Goal: Task Accomplishment & Management: Use online tool/utility

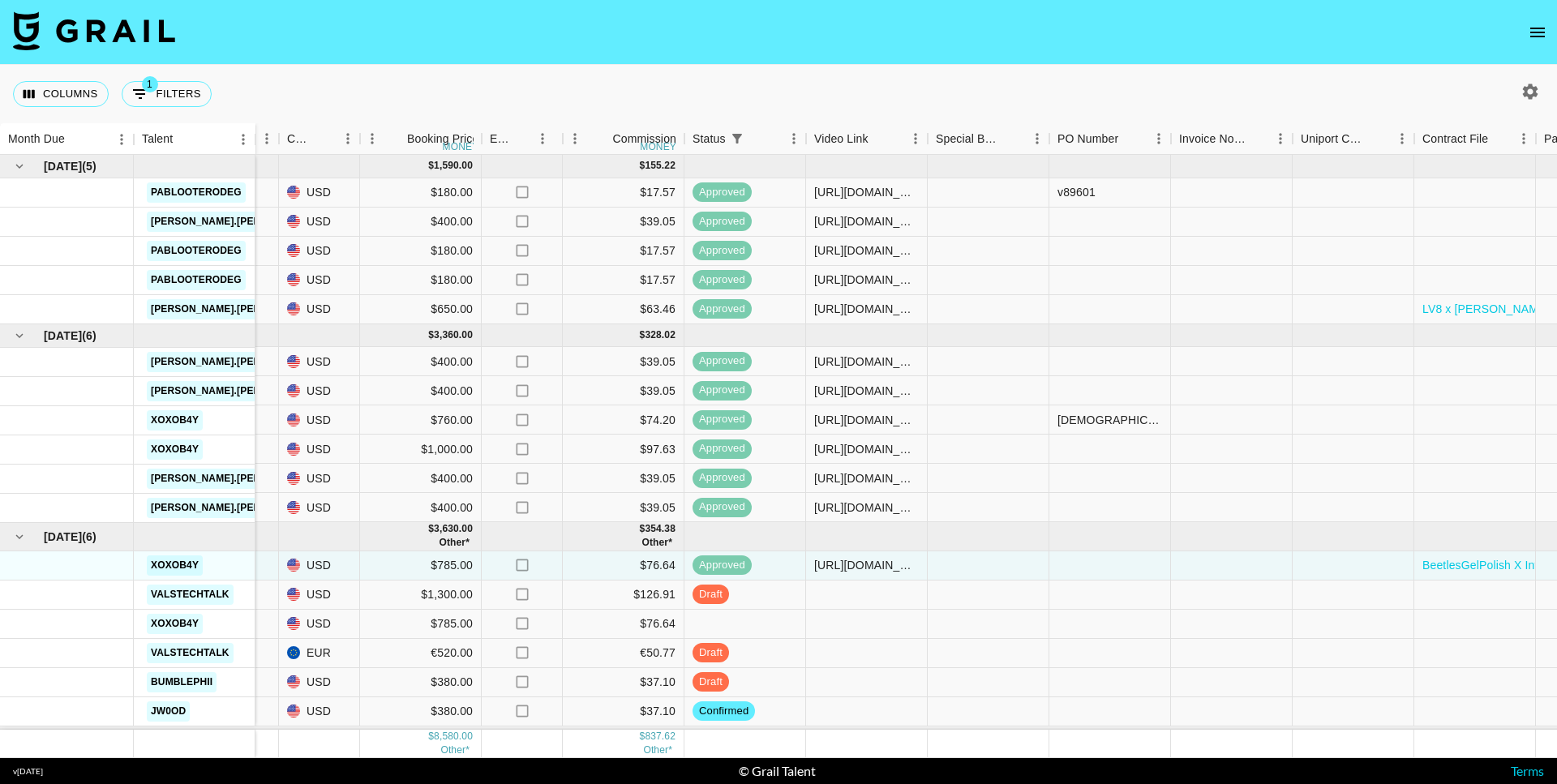
scroll to position [0, 1135]
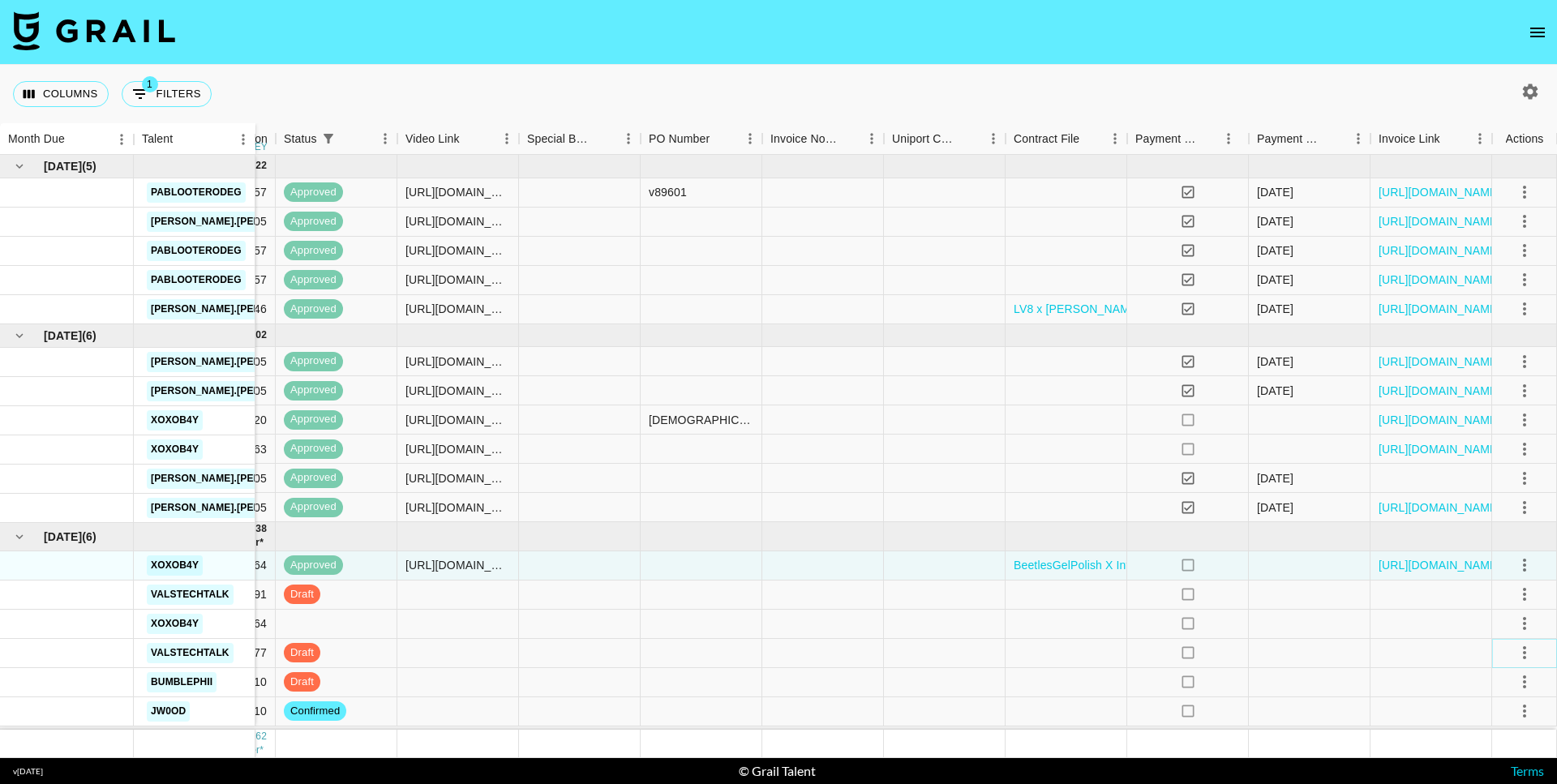
click at [1520, 652] on icon "select merge strategy" at bounding box center [1525, 653] width 20 height 20
click at [1494, 623] on div "Approve" at bounding box center [1489, 618] width 49 height 20
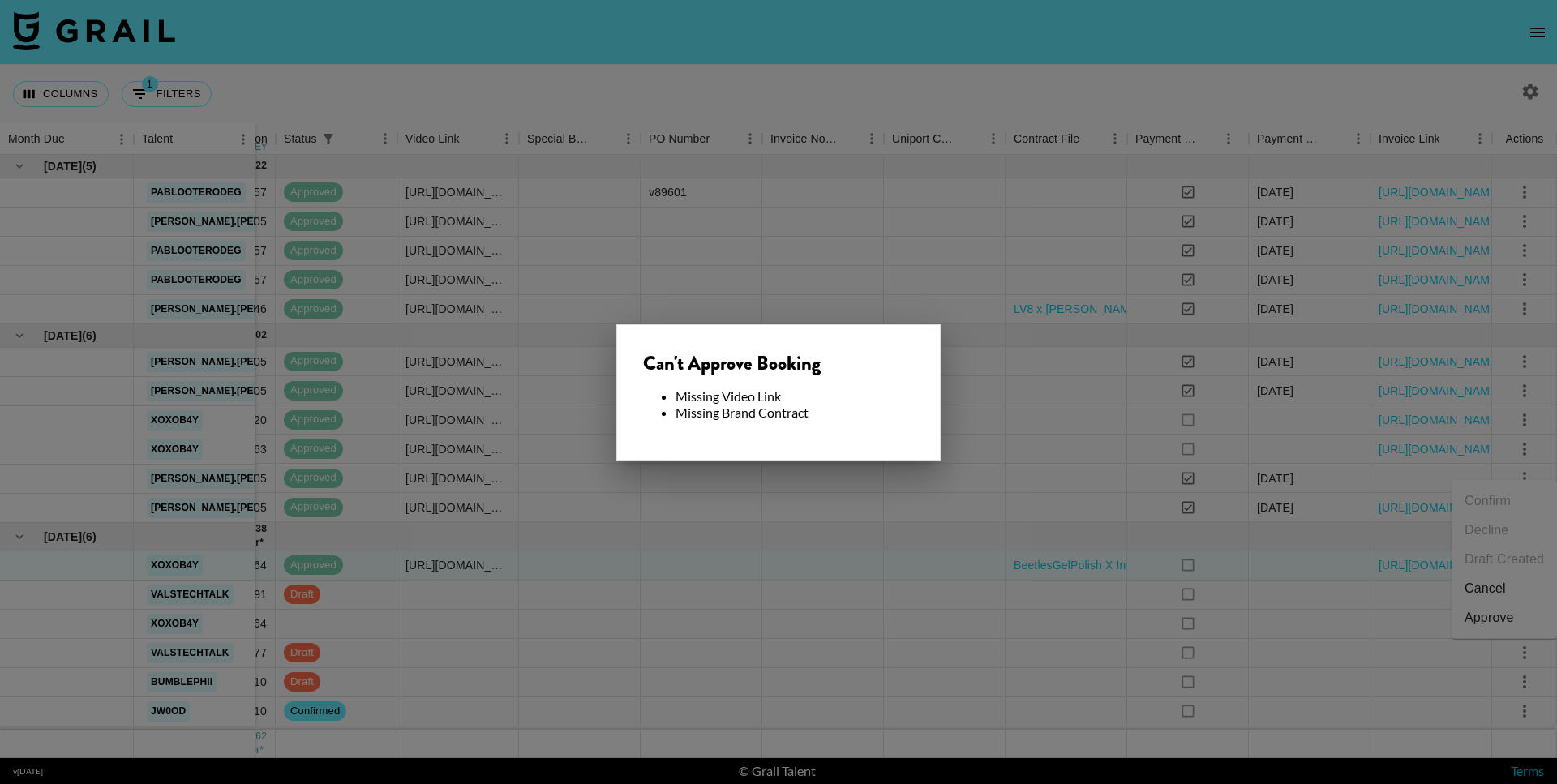
click at [482, 599] on div at bounding box center [778, 392] width 1557 height 784
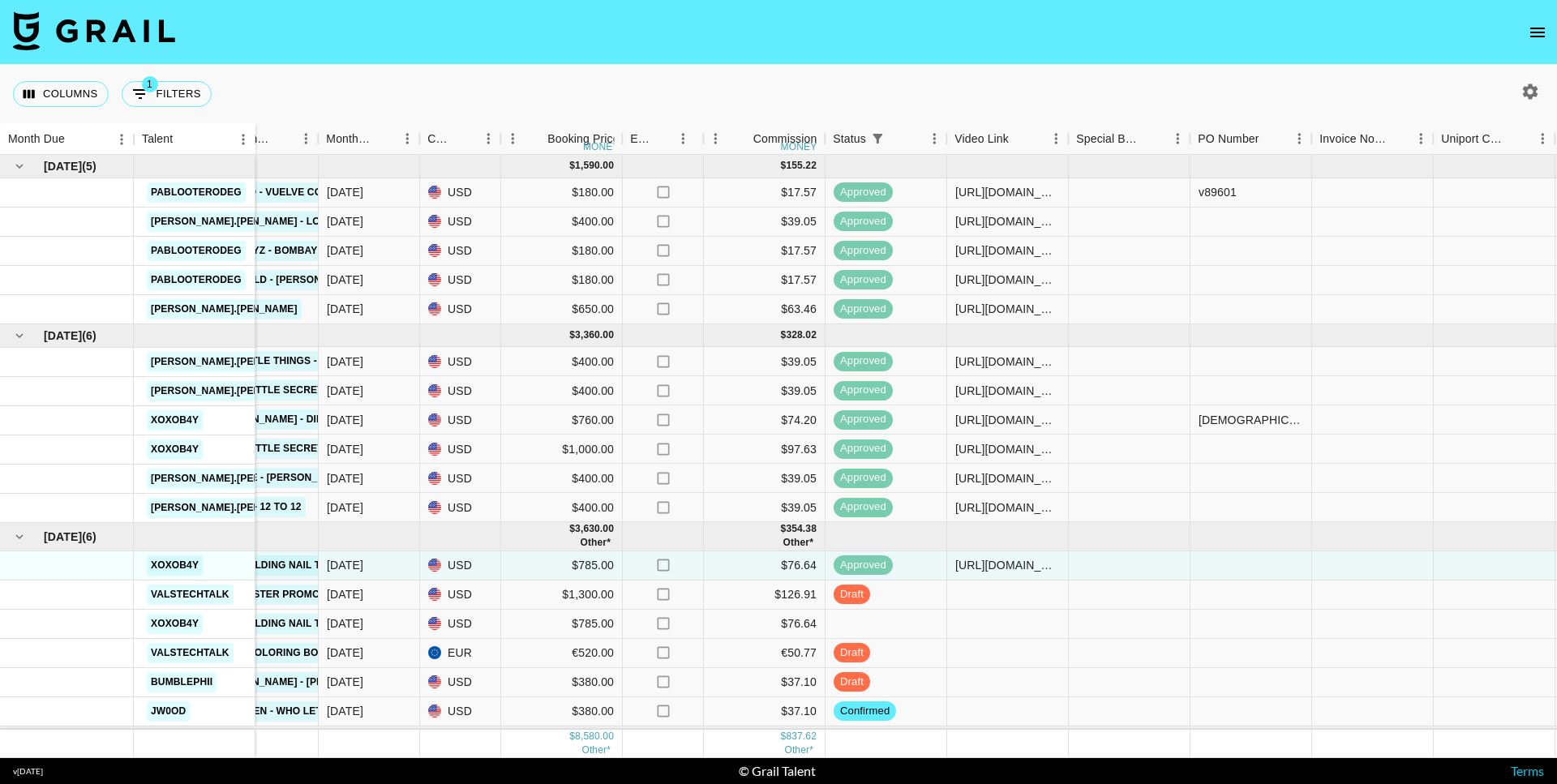
scroll to position [0, 584]
click at [1037, 658] on div at bounding box center [1010, 653] width 122 height 30
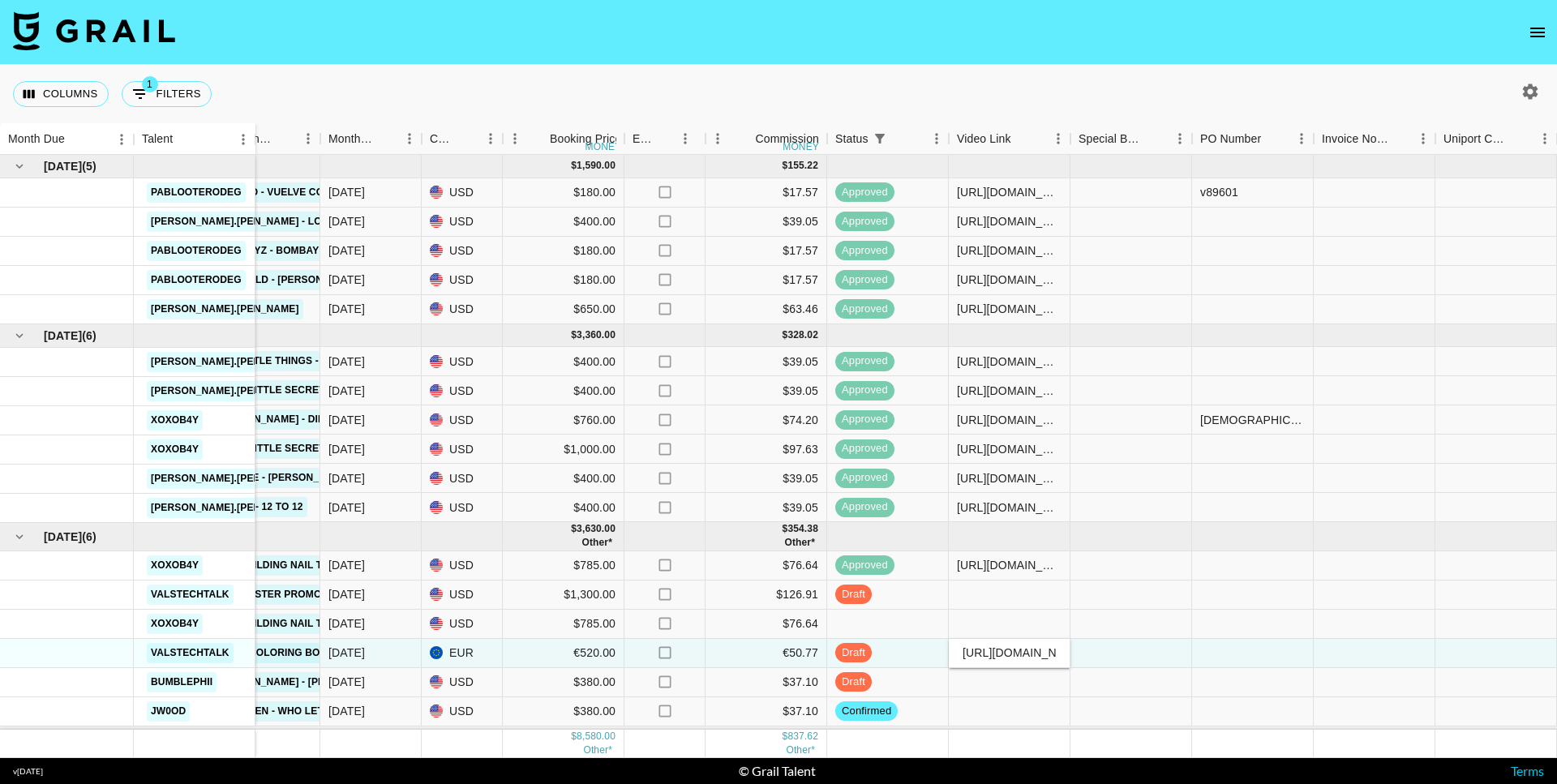
scroll to position [0, 253]
type input "[URL][DOMAIN_NAME]"
click at [1226, 668] on div at bounding box center [1253, 683] width 122 height 30
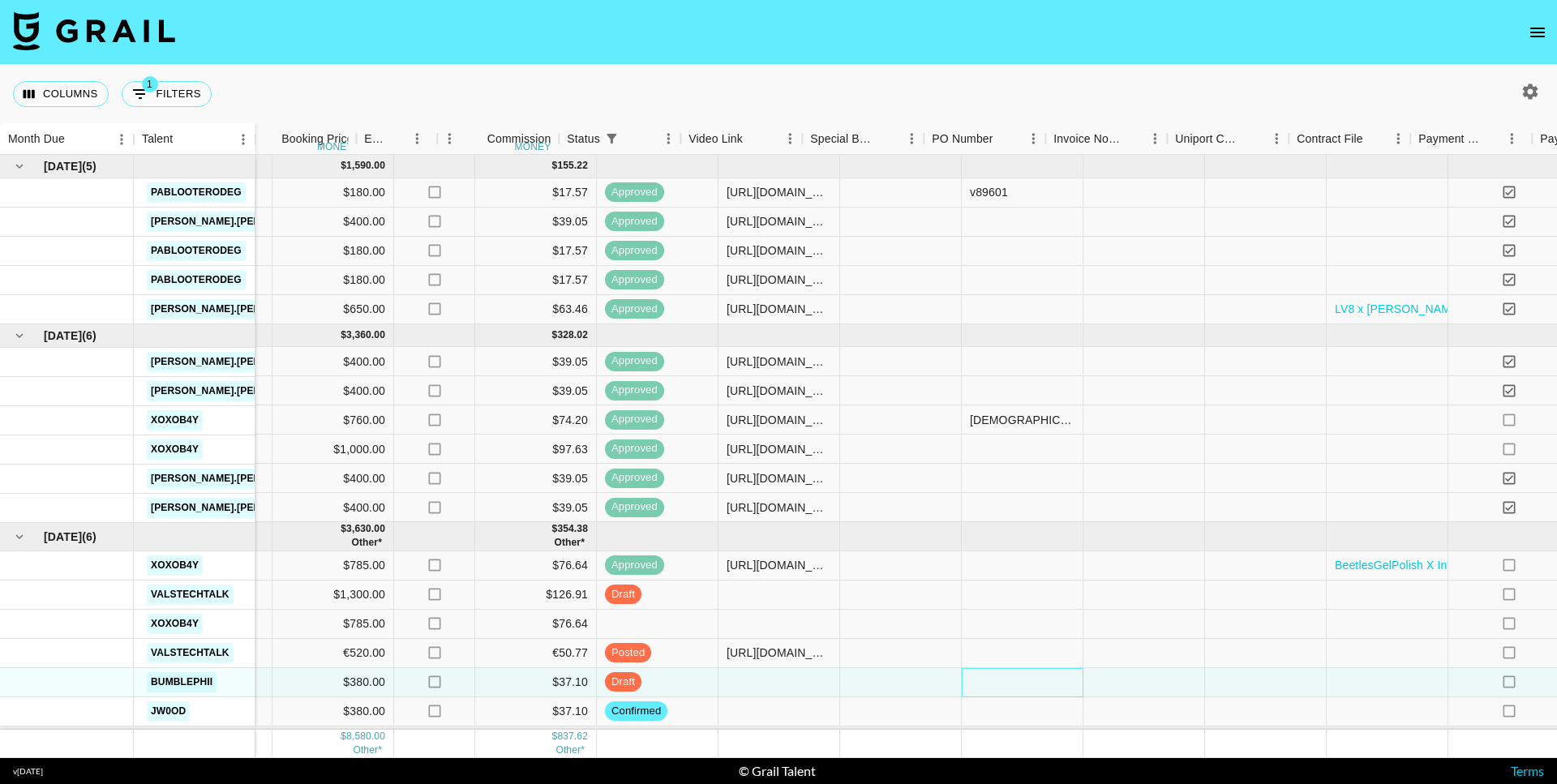
scroll to position [0, 919]
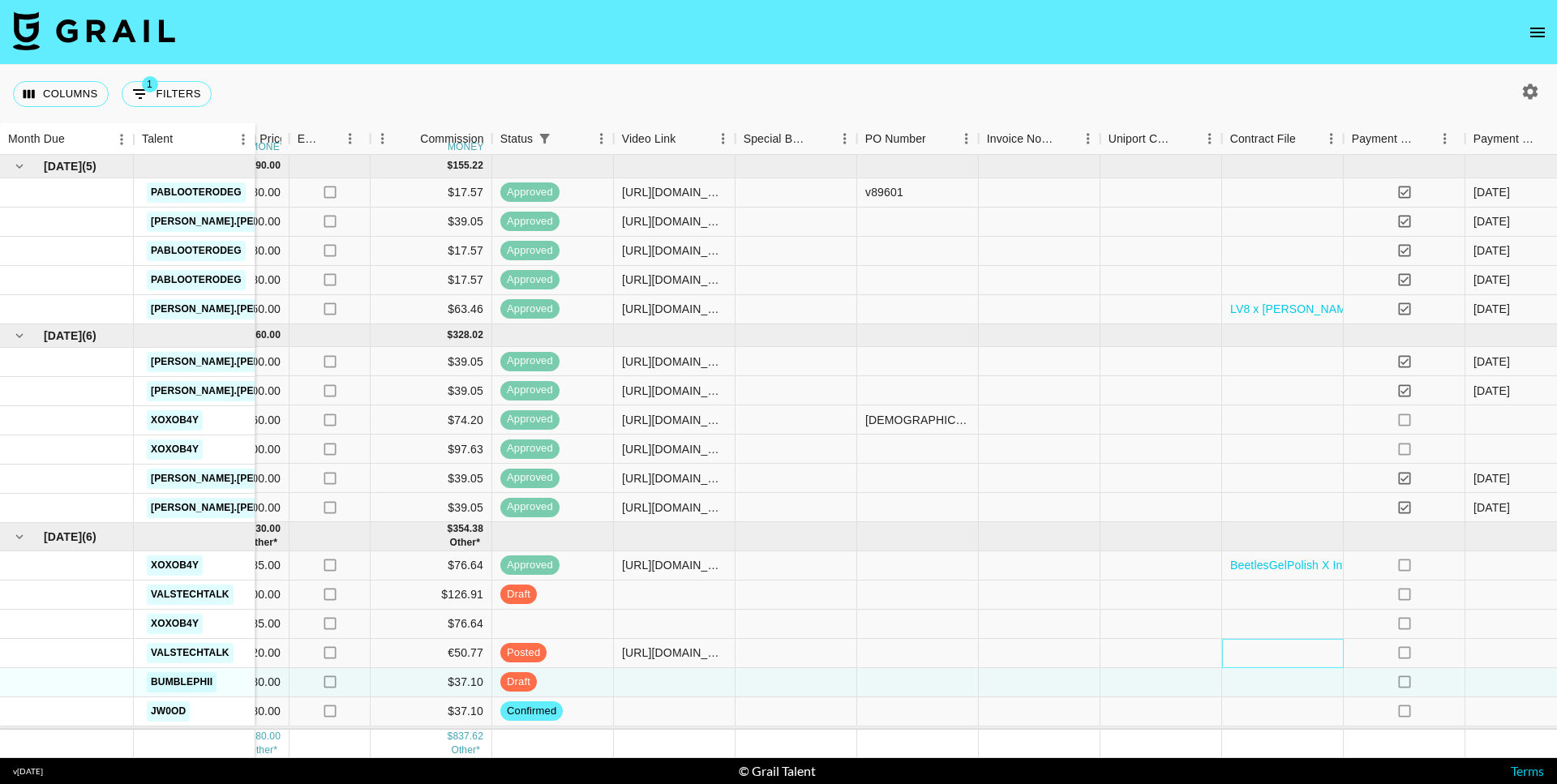
click at [1261, 639] on div at bounding box center [1283, 653] width 122 height 30
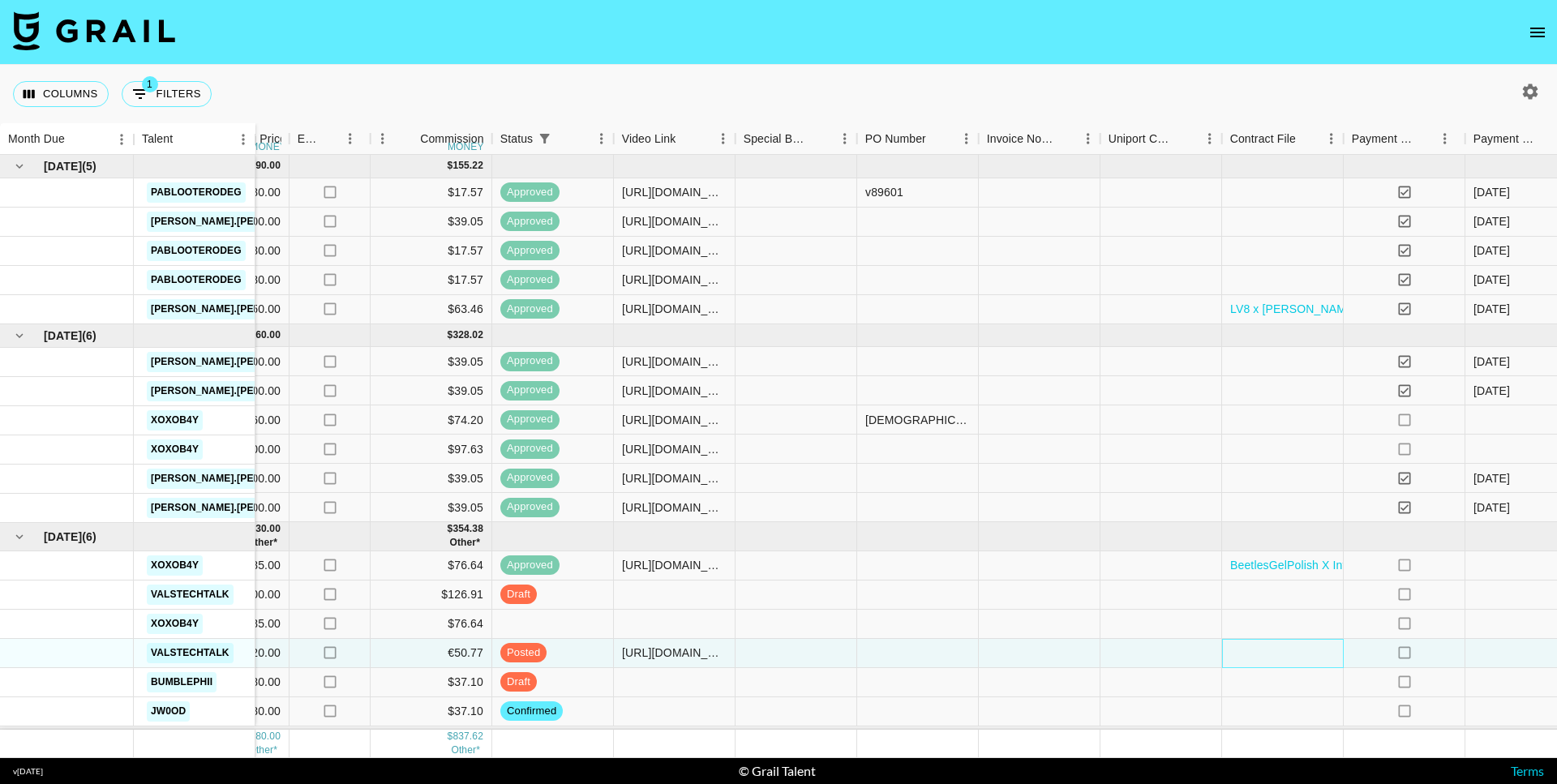
click at [1284, 654] on div at bounding box center [1283, 653] width 122 height 30
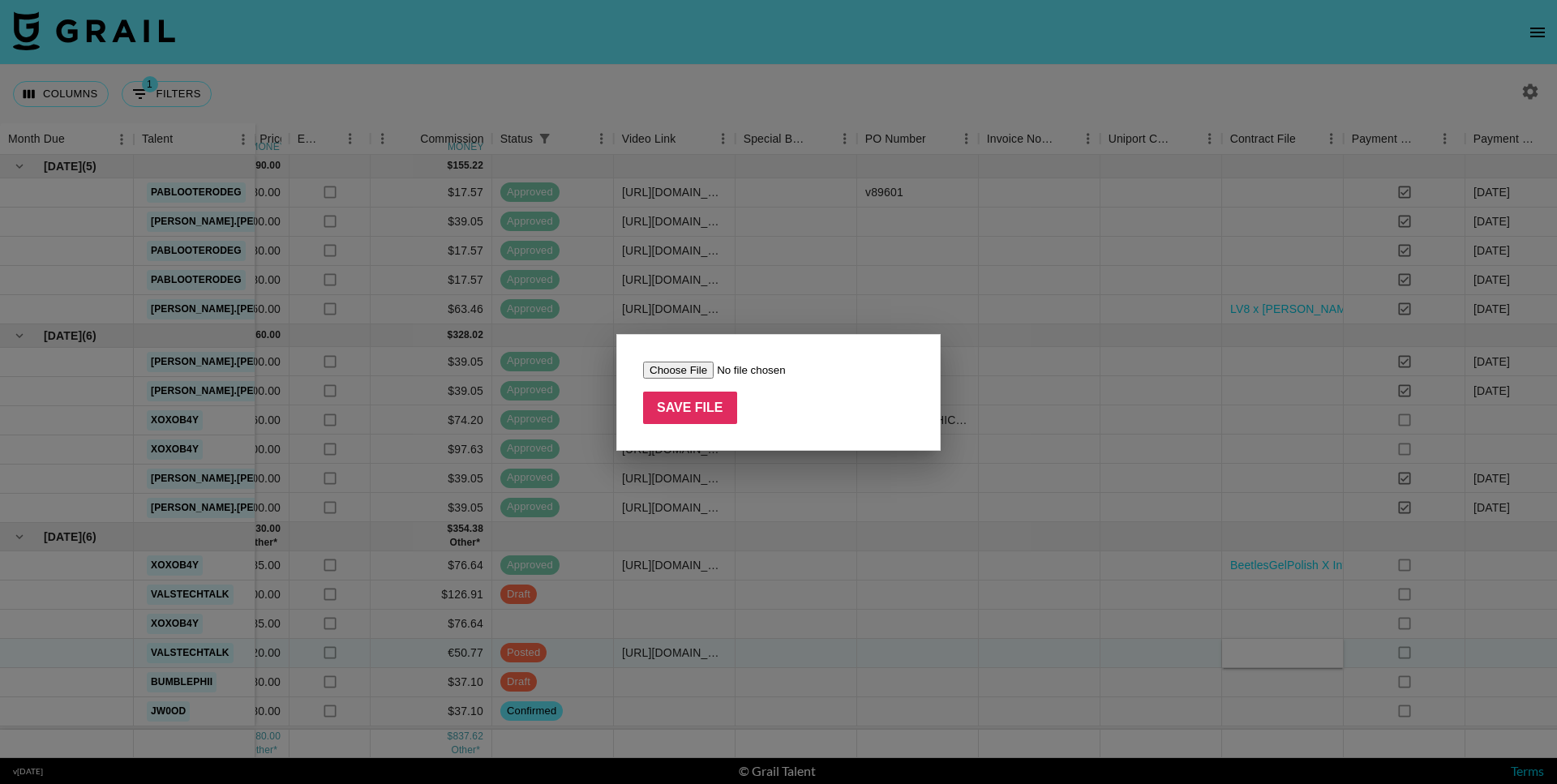
click at [682, 381] on form "Save File" at bounding box center [779, 392] width 271 height 63
click at [682, 373] on input "file" at bounding box center [746, 370] width 206 height 17
type input "C:\fakepath\Content creation agreement - [PERSON_NAME], valstechtalk-2 (1).pdf"
click at [720, 402] on input "Save File" at bounding box center [690, 407] width 94 height 32
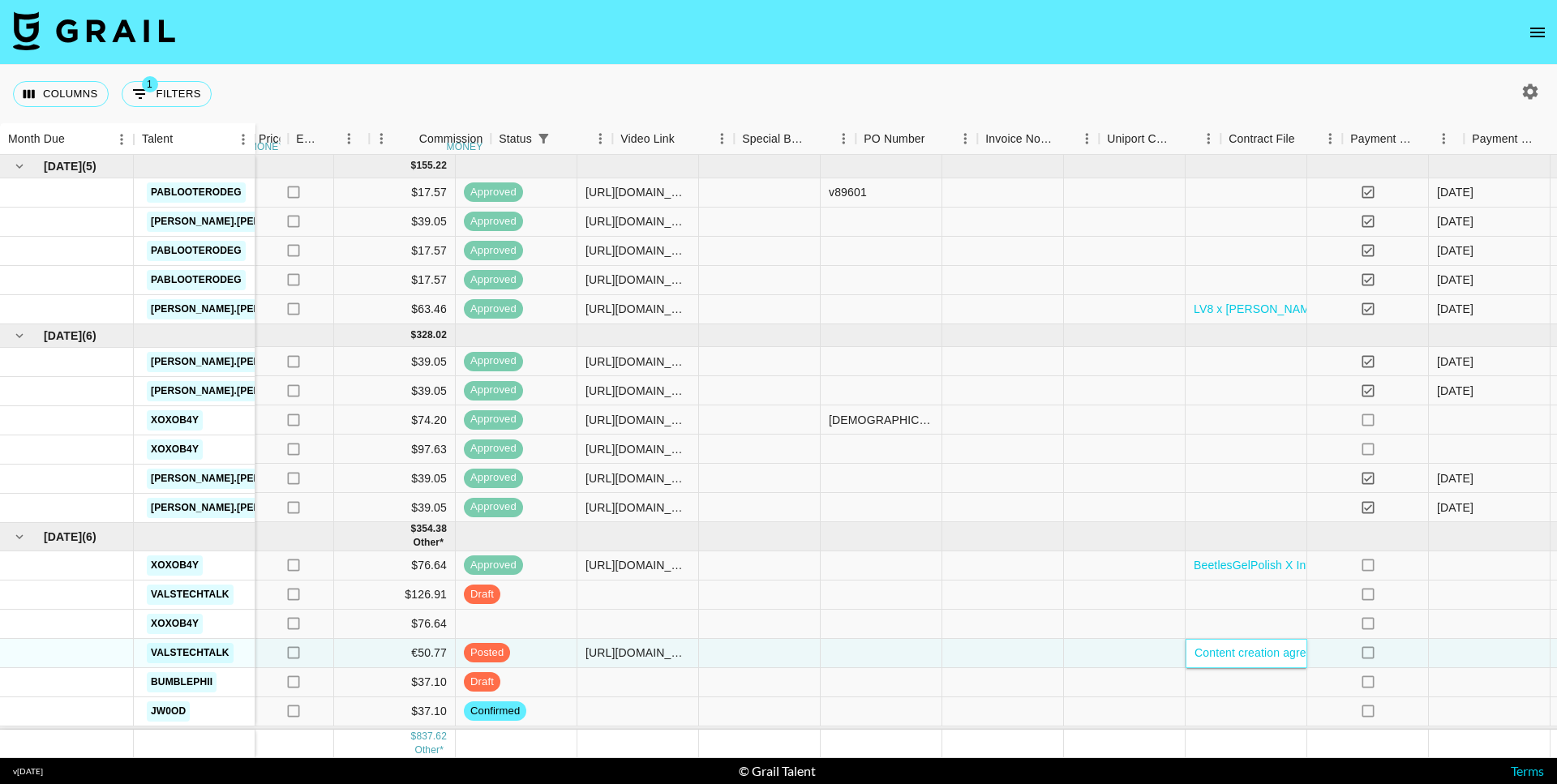
scroll to position [0, 1135]
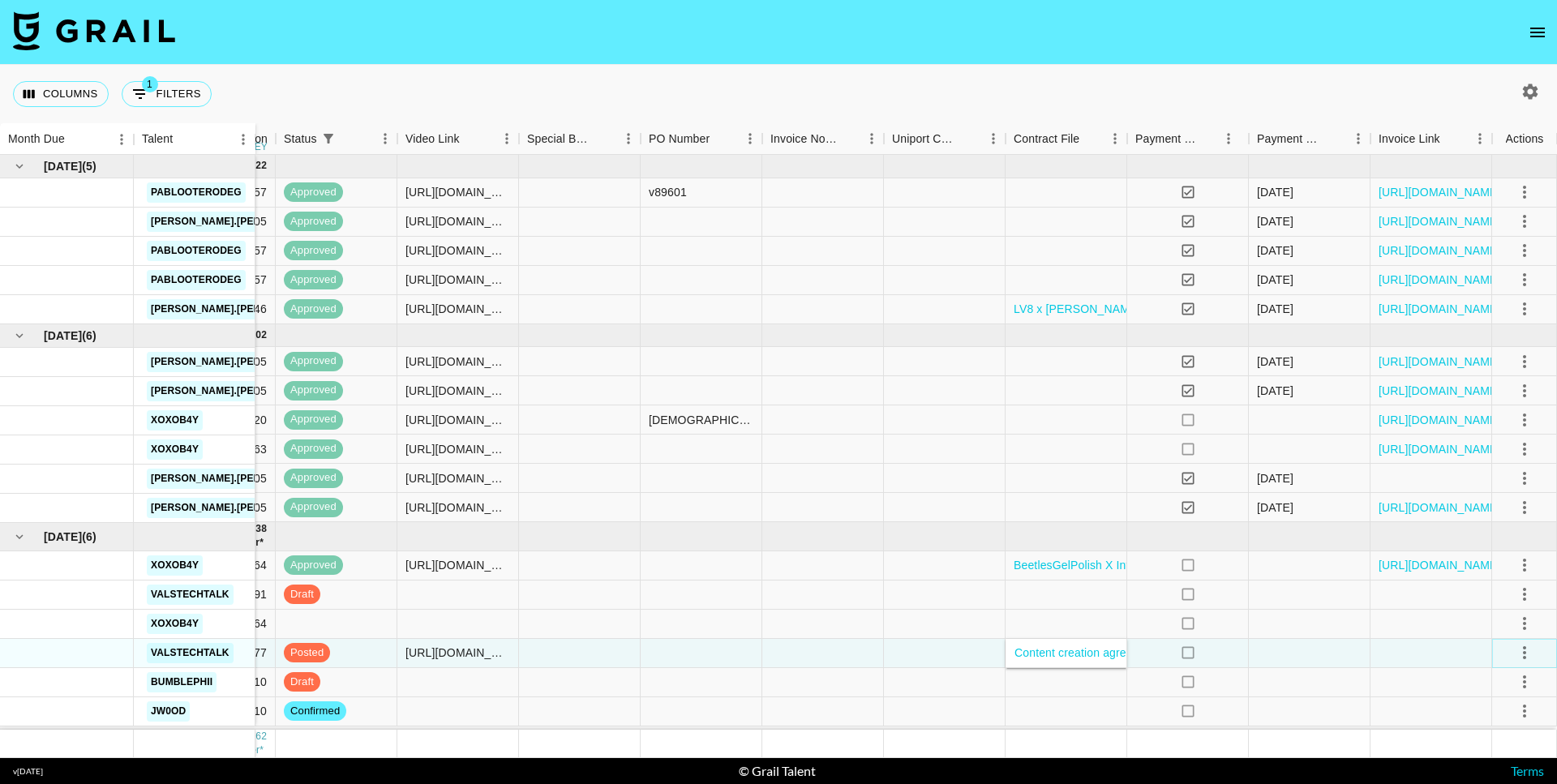
click at [1519, 658] on icon "select merge strategy" at bounding box center [1525, 653] width 20 height 20
click at [1493, 626] on div "Approve" at bounding box center [1489, 618] width 49 height 20
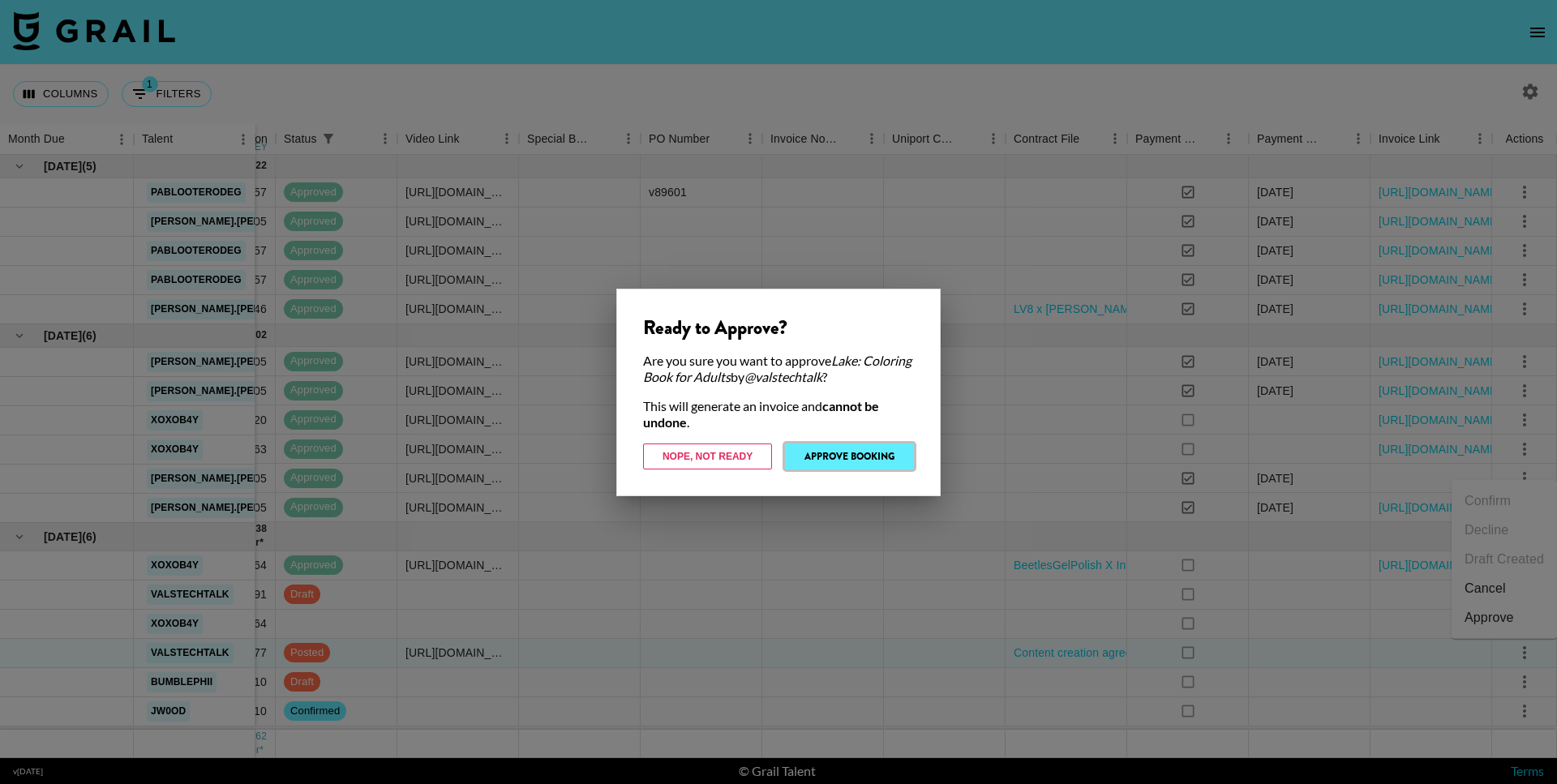
click at [826, 464] on button "Approve Booking" at bounding box center [850, 456] width 129 height 26
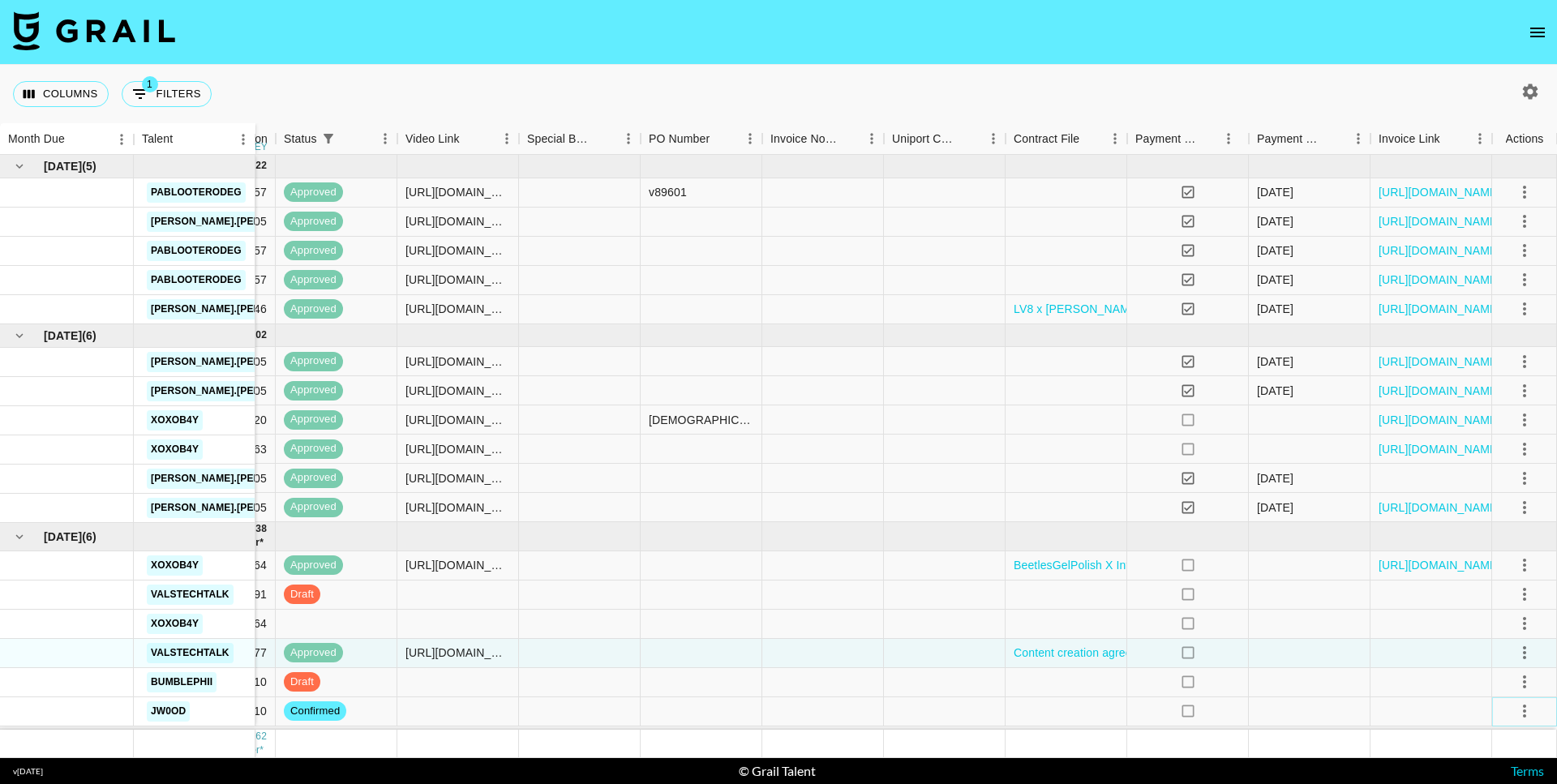
click at [1519, 708] on icon "select merge strategy" at bounding box center [1525, 711] width 20 height 20
click at [1494, 651] on li "Cancel" at bounding box center [1504, 647] width 105 height 30
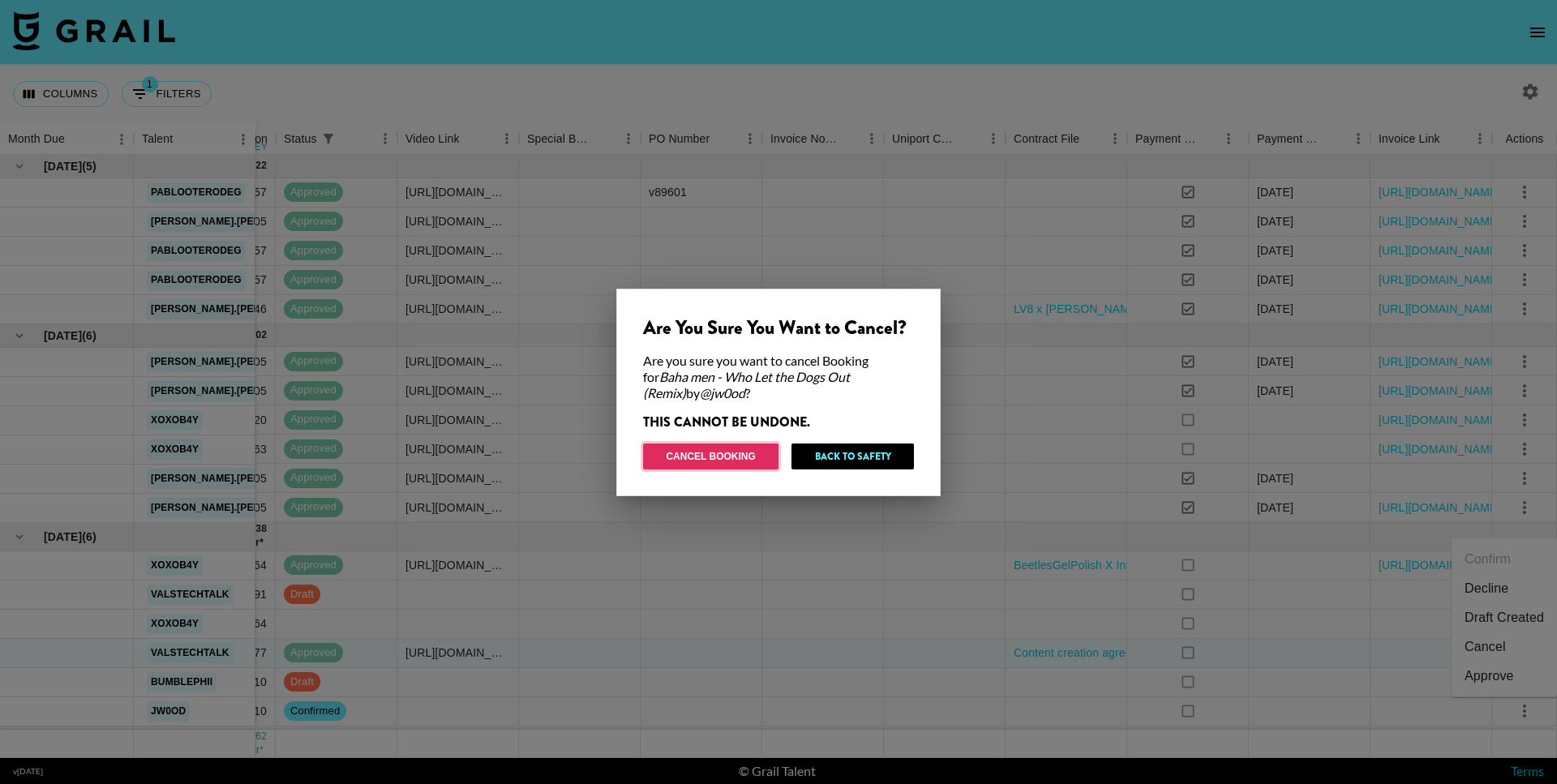
click at [752, 454] on button "Cancel Booking" at bounding box center [711, 456] width 136 height 26
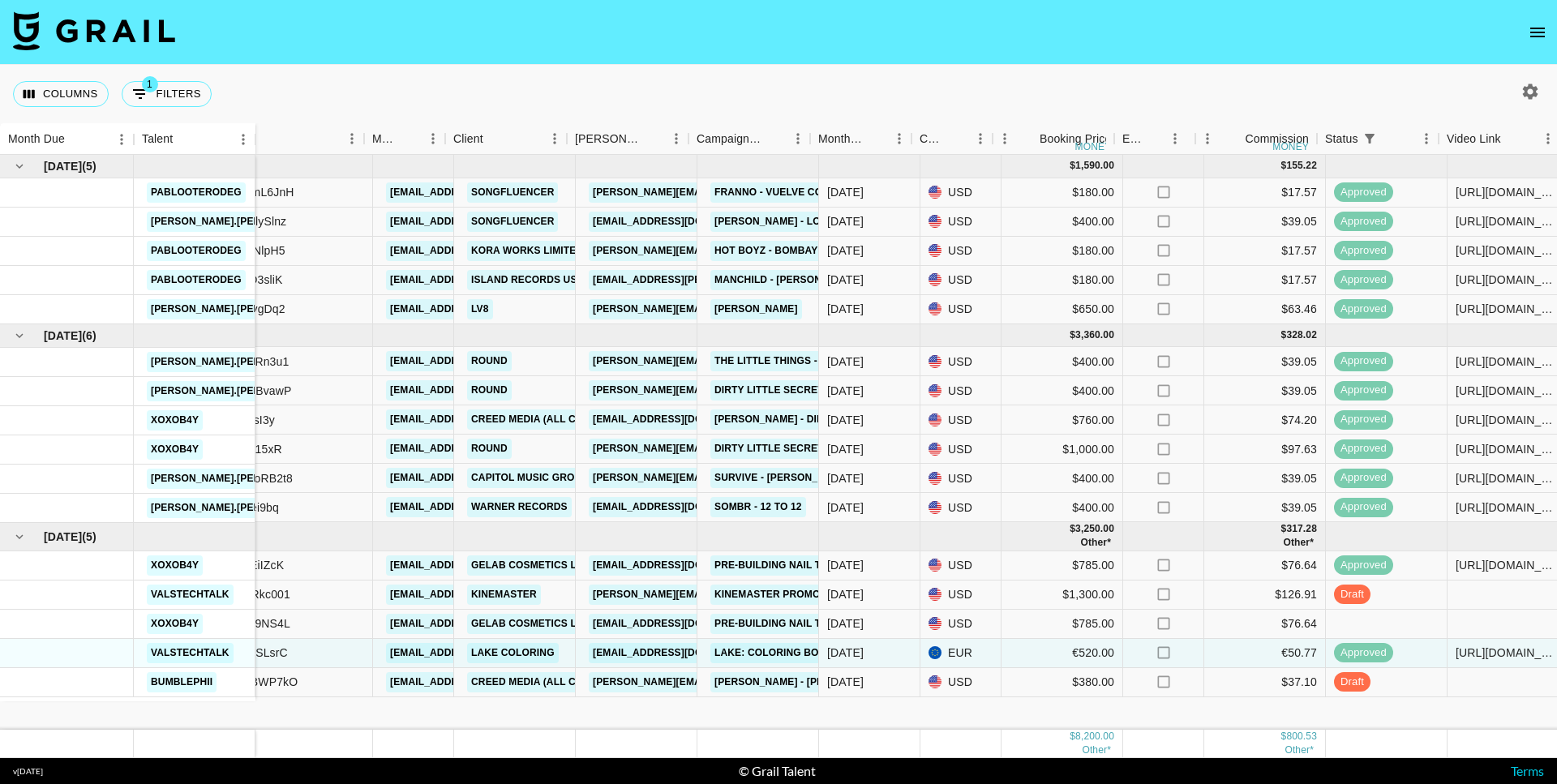
scroll to position [0, 95]
